Goal: Entertainment & Leisure: Consume media (video, audio)

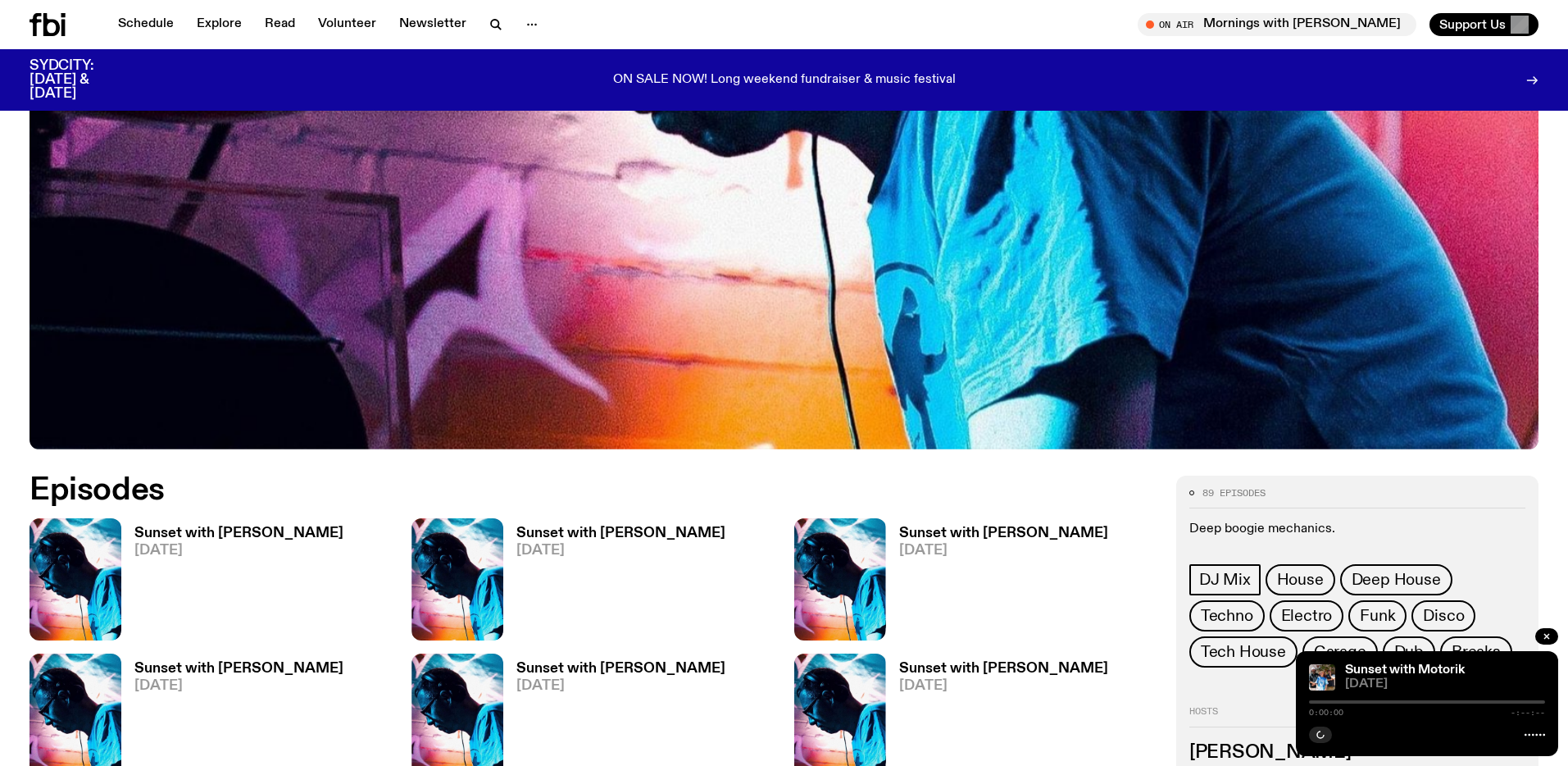
scroll to position [667, 0]
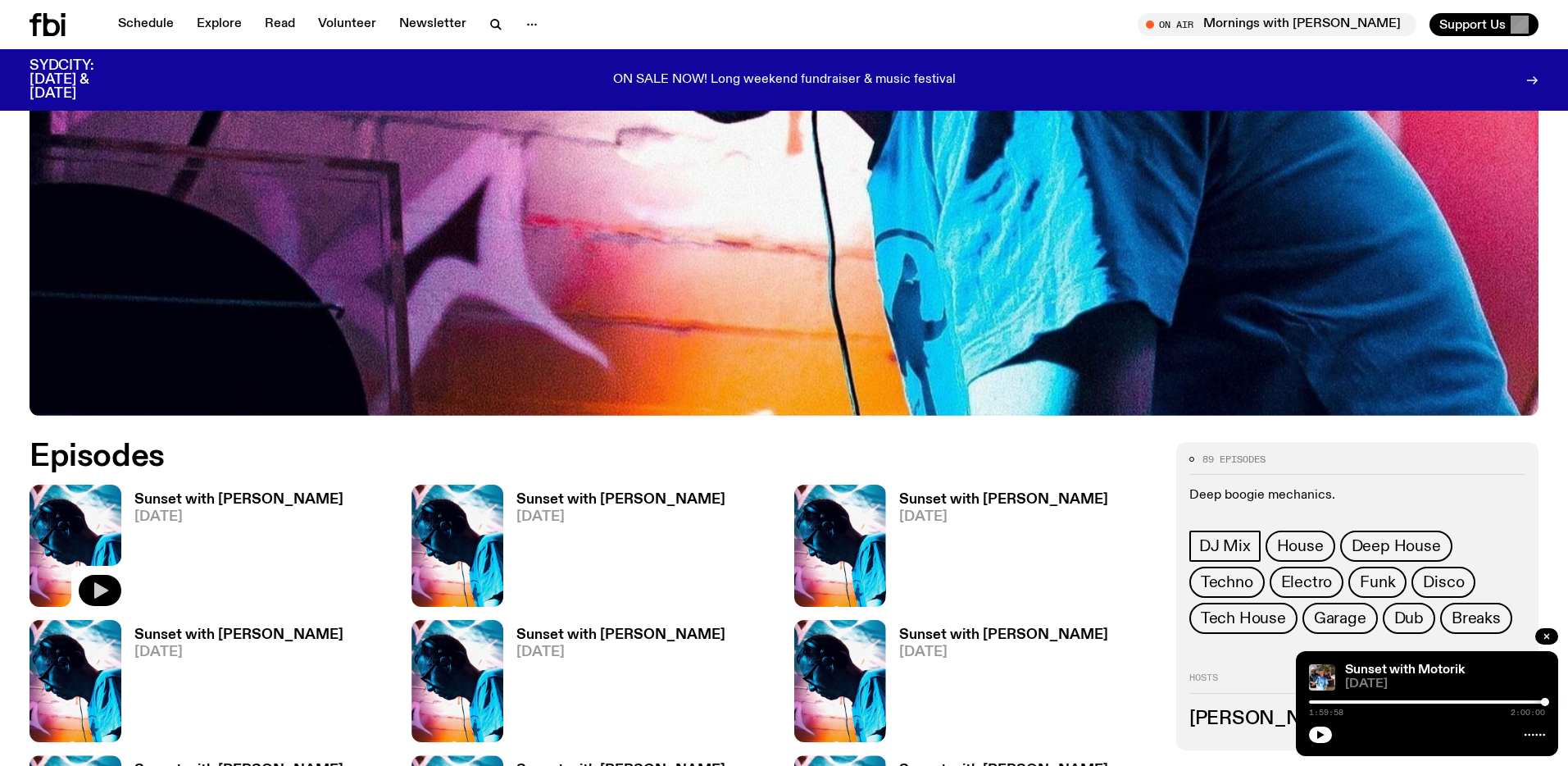
click at [98, 590] on icon "button" at bounding box center [101, 590] width 14 height 16
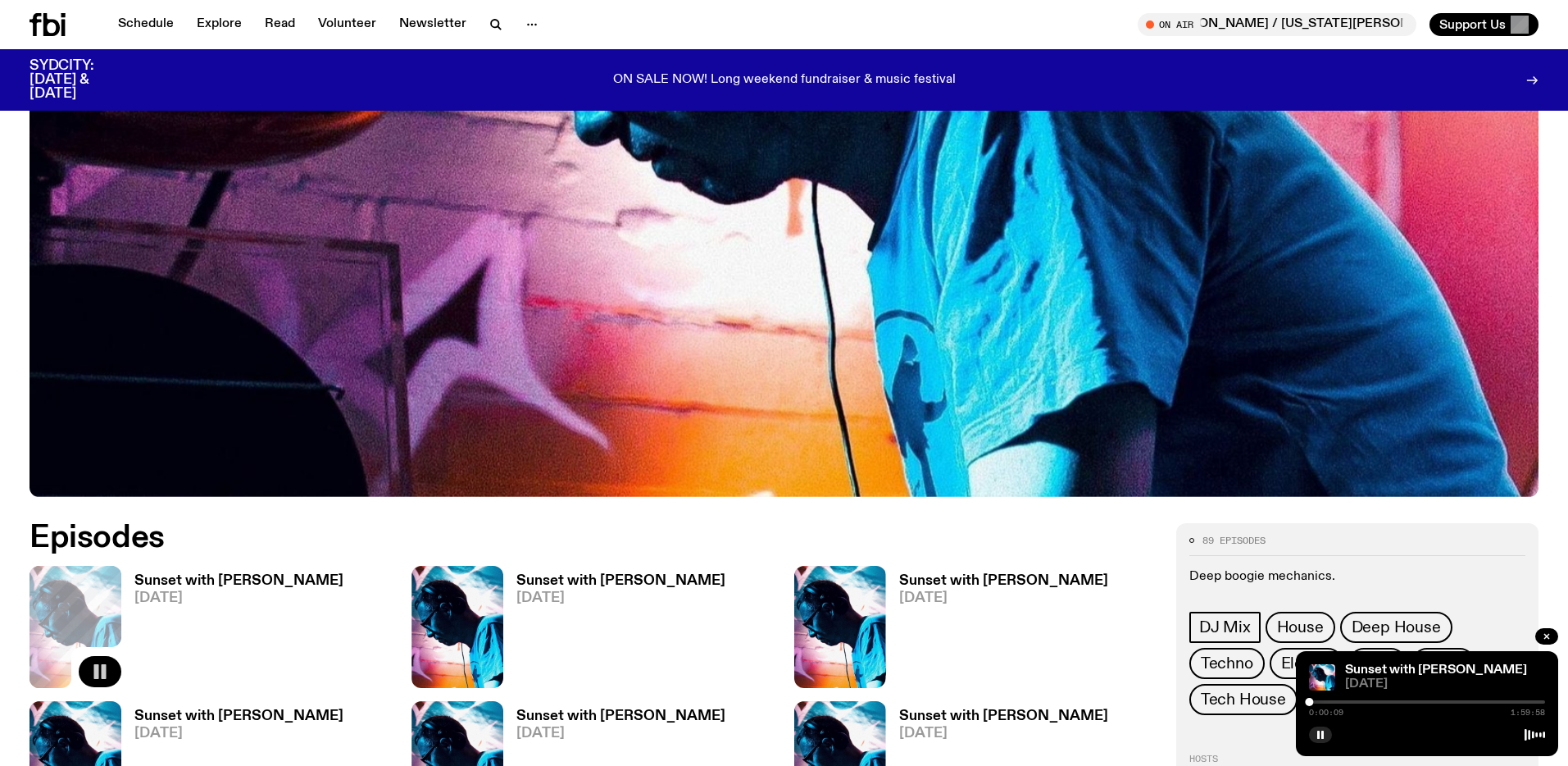
scroll to position [566, 0]
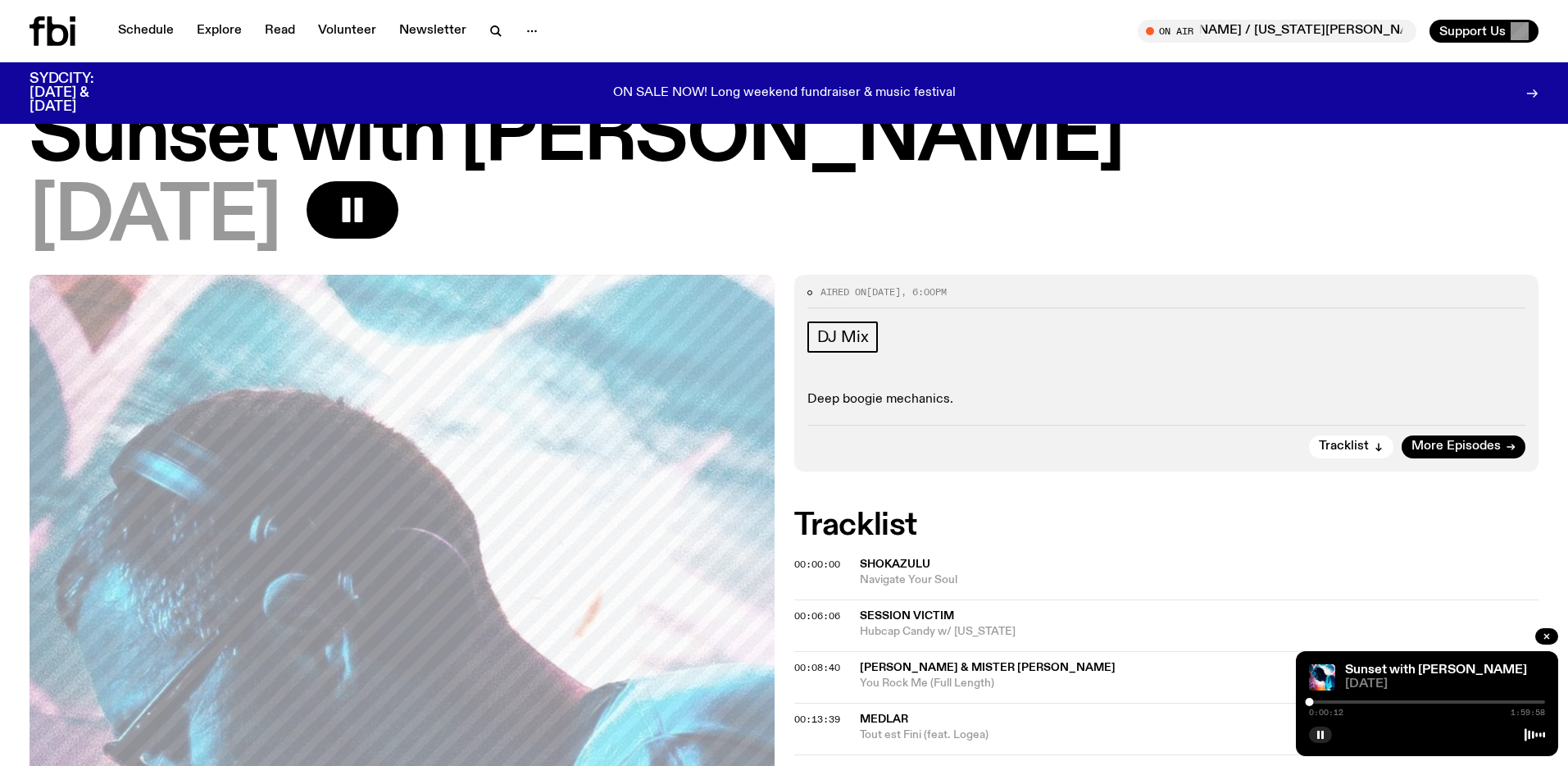
scroll to position [67, 0]
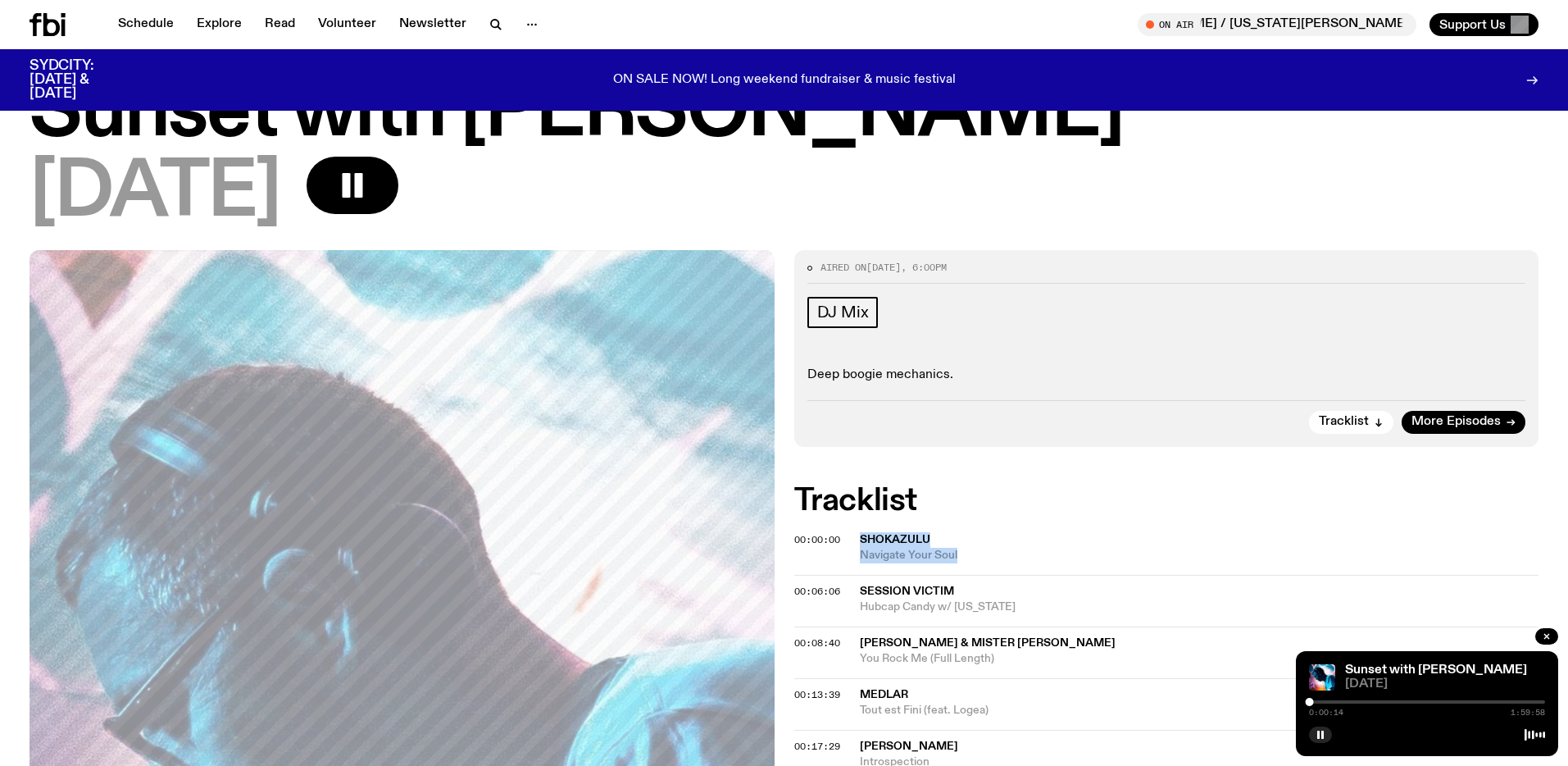
drag, startPoint x: 980, startPoint y: 552, endPoint x: 855, endPoint y: 538, distance: 125.8
click at [855, 538] on div "00:00:00 Shokazulu Navigate Your Soul" at bounding box center [1167, 554] width 745 height 40
copy div "Shokazulu Navigate Your Soul"
click at [1320, 734] on icon "button" at bounding box center [1320, 735] width 10 height 10
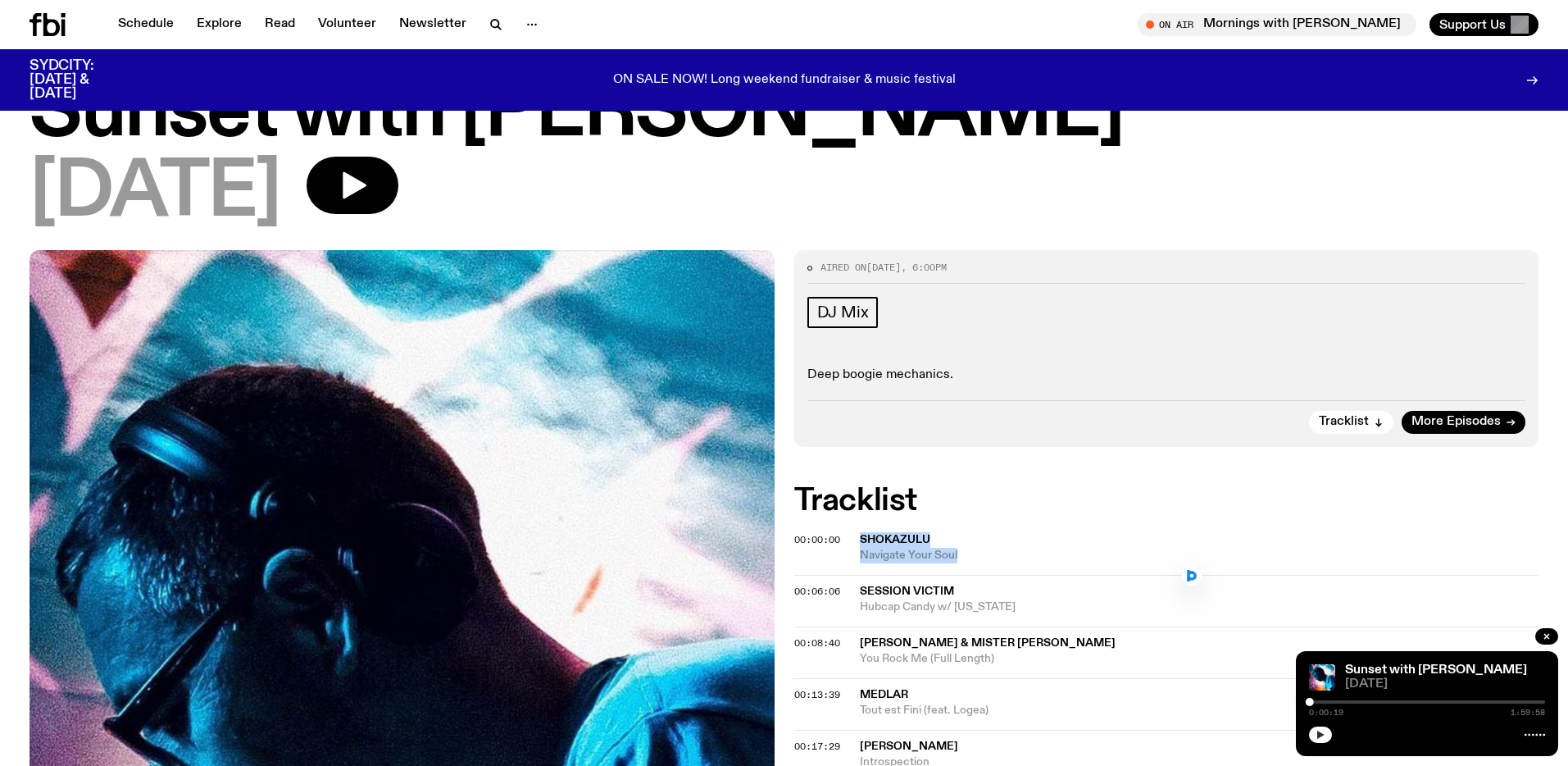
click at [1322, 734] on icon "button" at bounding box center [1321, 734] width 8 height 8
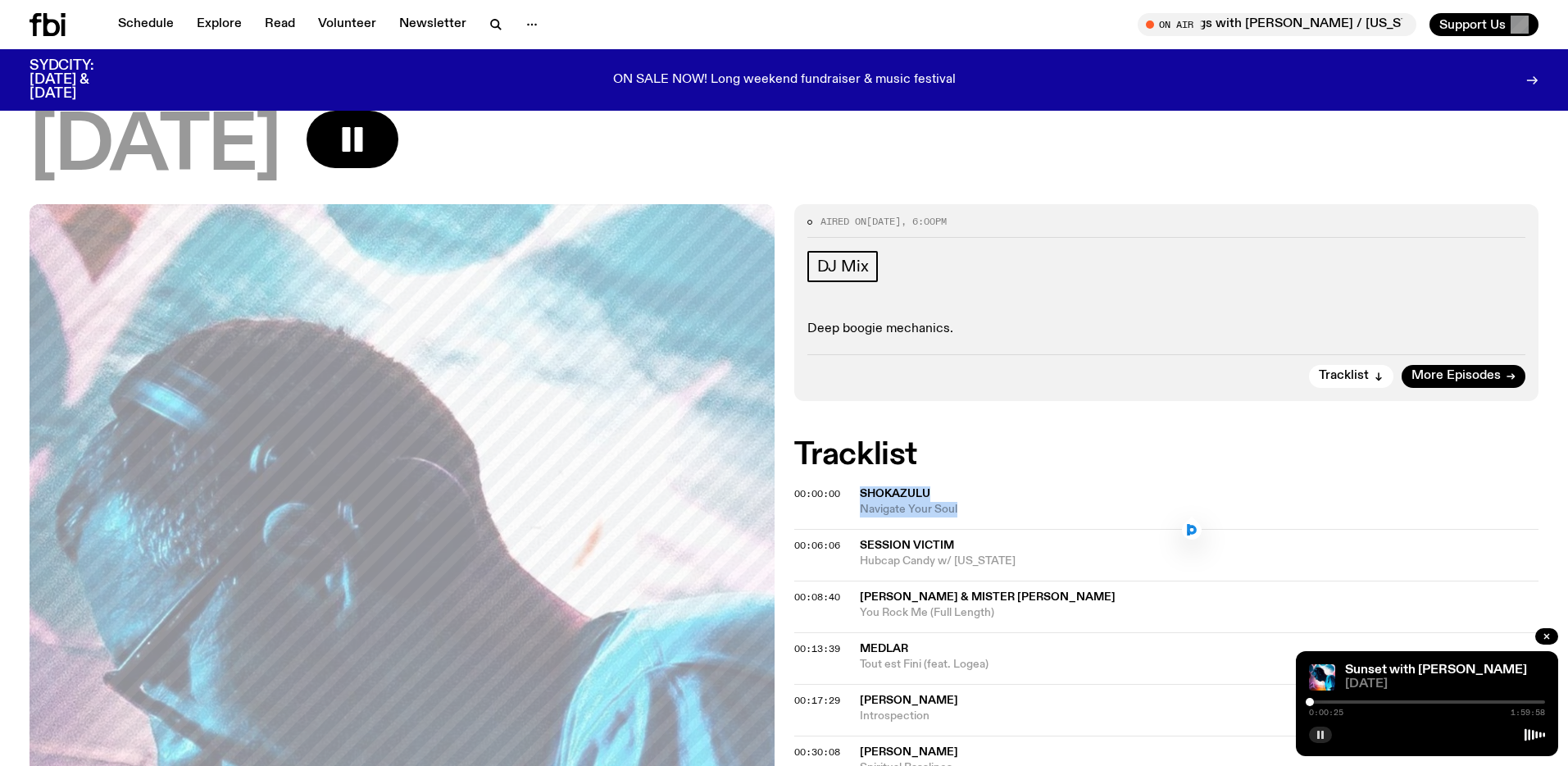
scroll to position [117, 0]
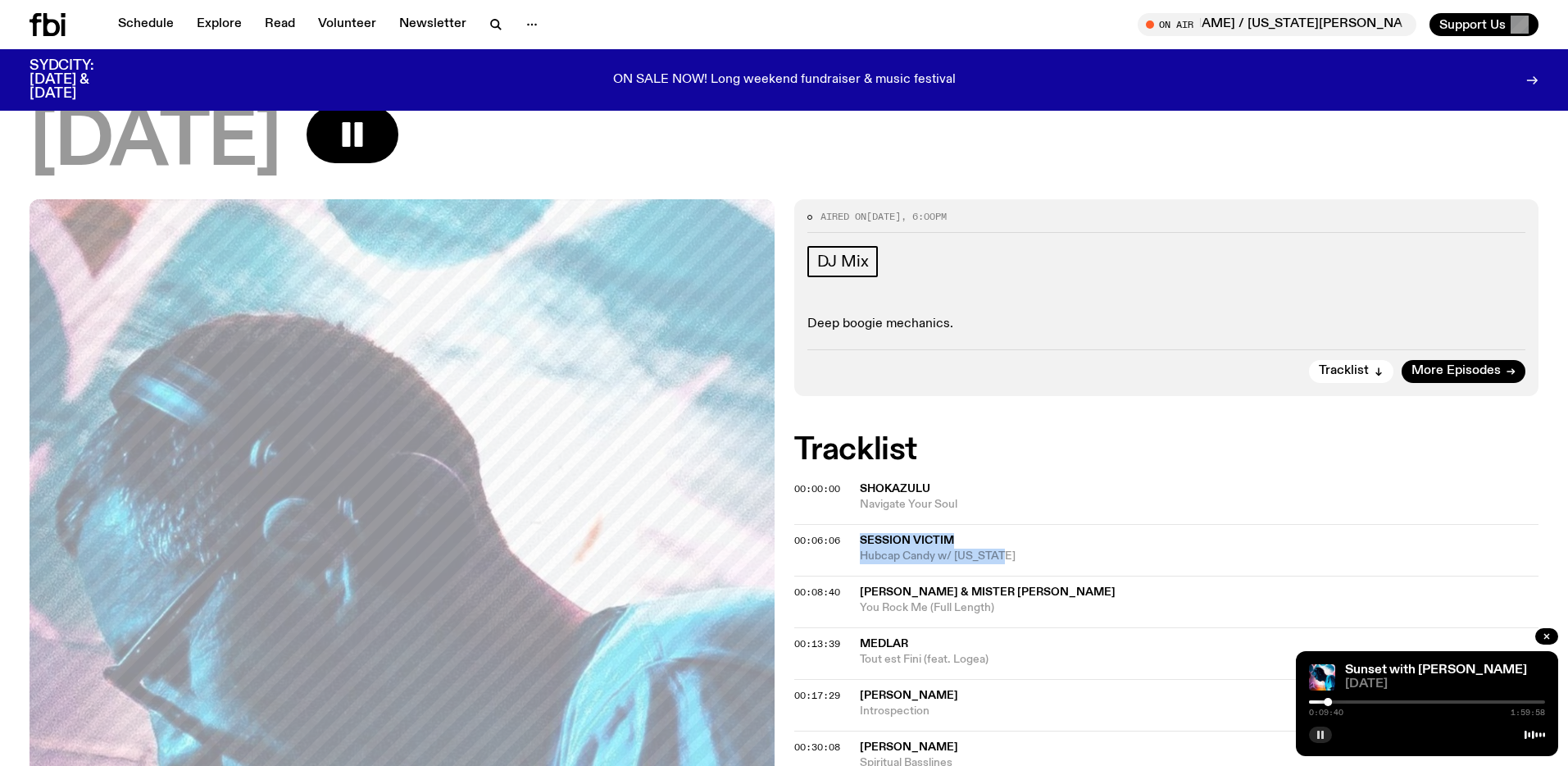
drag, startPoint x: 1030, startPoint y: 554, endPoint x: 863, endPoint y: 539, distance: 167.7
click at [863, 539] on div "Session Victim Hubcap Candy w/ [US_STATE]" at bounding box center [1199, 549] width 680 height 31
copy div "Session Victim Hubcap Candy w/ [US_STATE]"
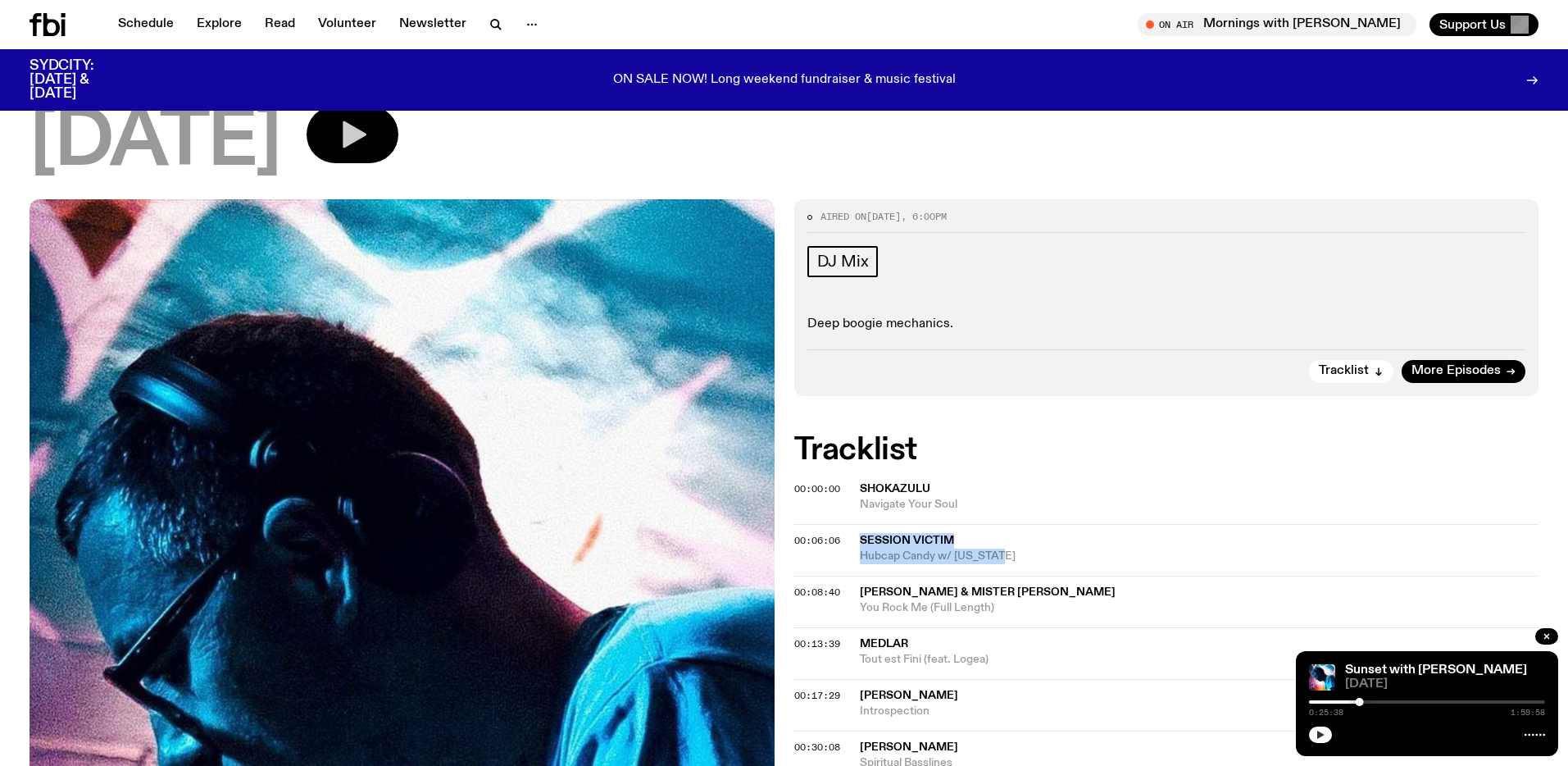
click at [366, 133] on icon "button" at bounding box center [354, 135] width 24 height 27
click at [369, 141] on icon "button" at bounding box center [352, 134] width 33 height 33
